Goal: Register for event/course

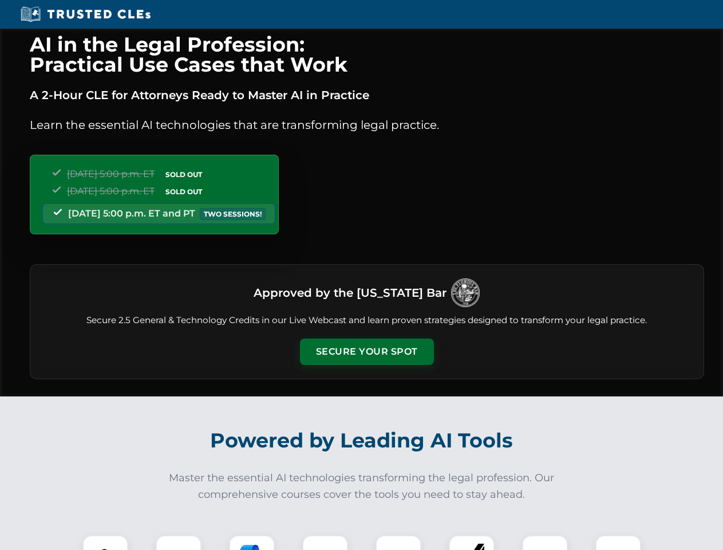
click at [367, 352] on button "Secure Your Spot" at bounding box center [367, 352] width 134 height 26
click at [105, 542] on img at bounding box center [105, 557] width 33 height 33
